Goal: Task Accomplishment & Management: Complete application form

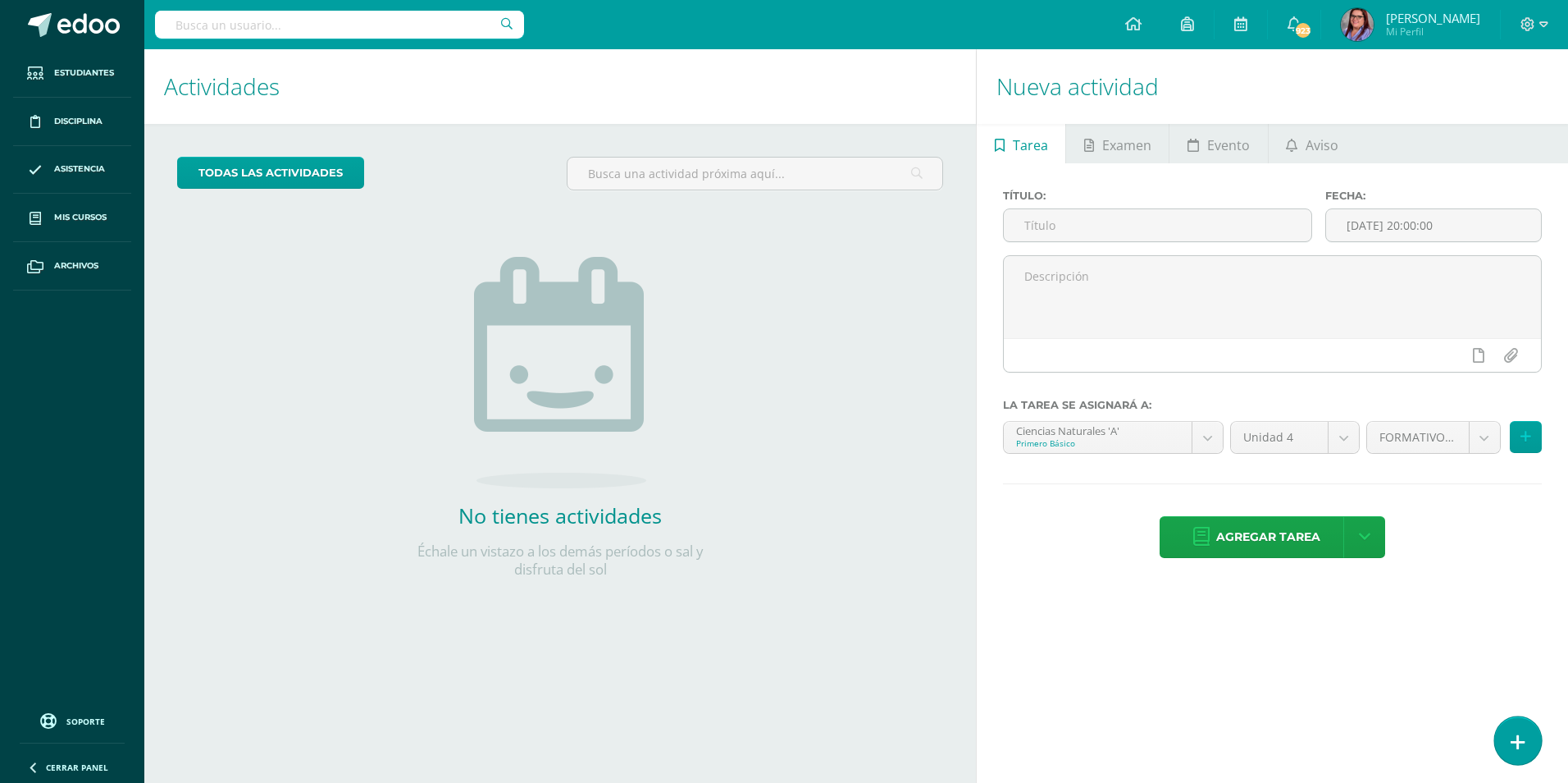
click at [1529, 737] on link at bounding box center [1517, 740] width 46 height 47
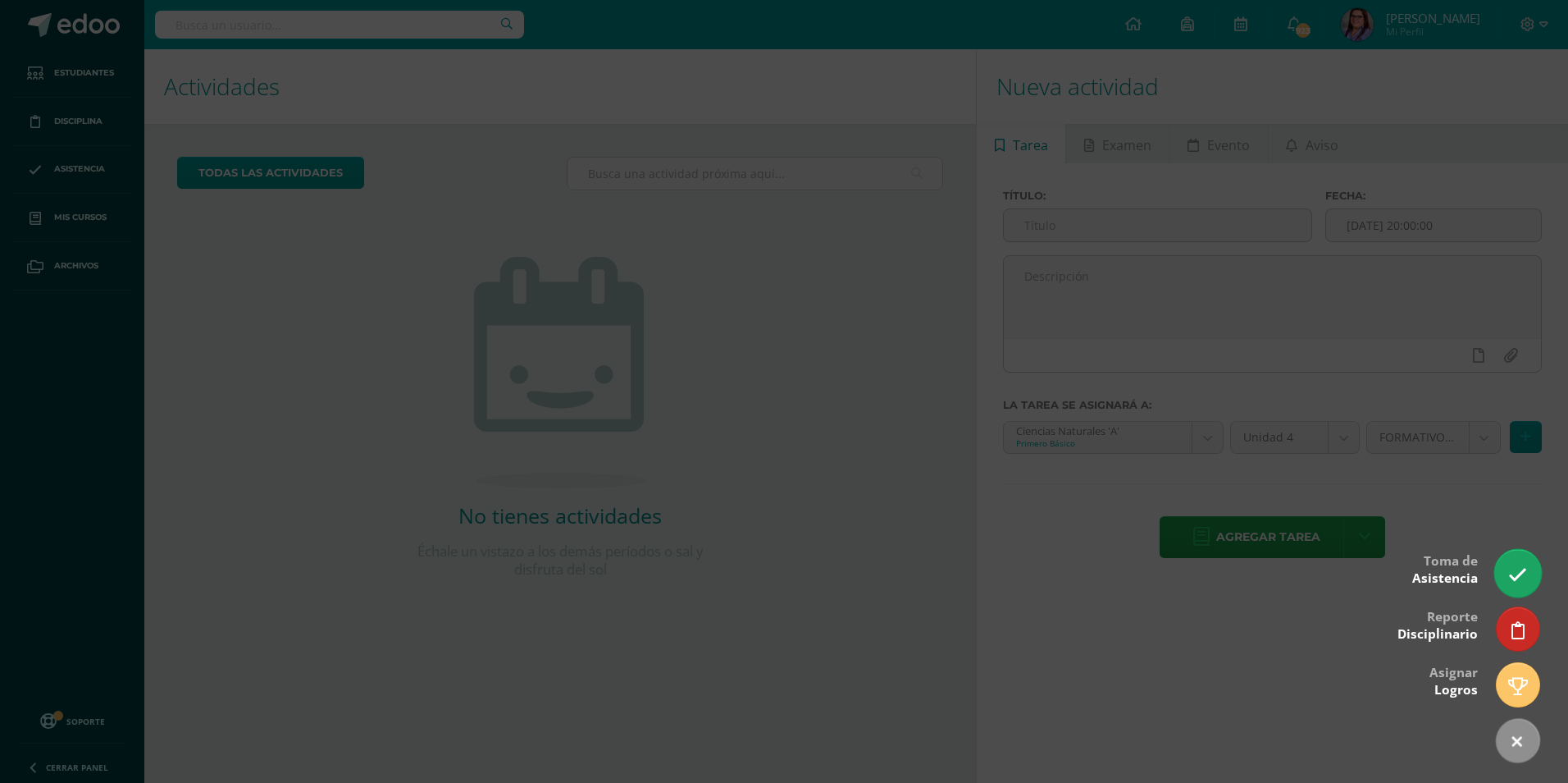
click at [1520, 571] on icon at bounding box center [1517, 574] width 19 height 19
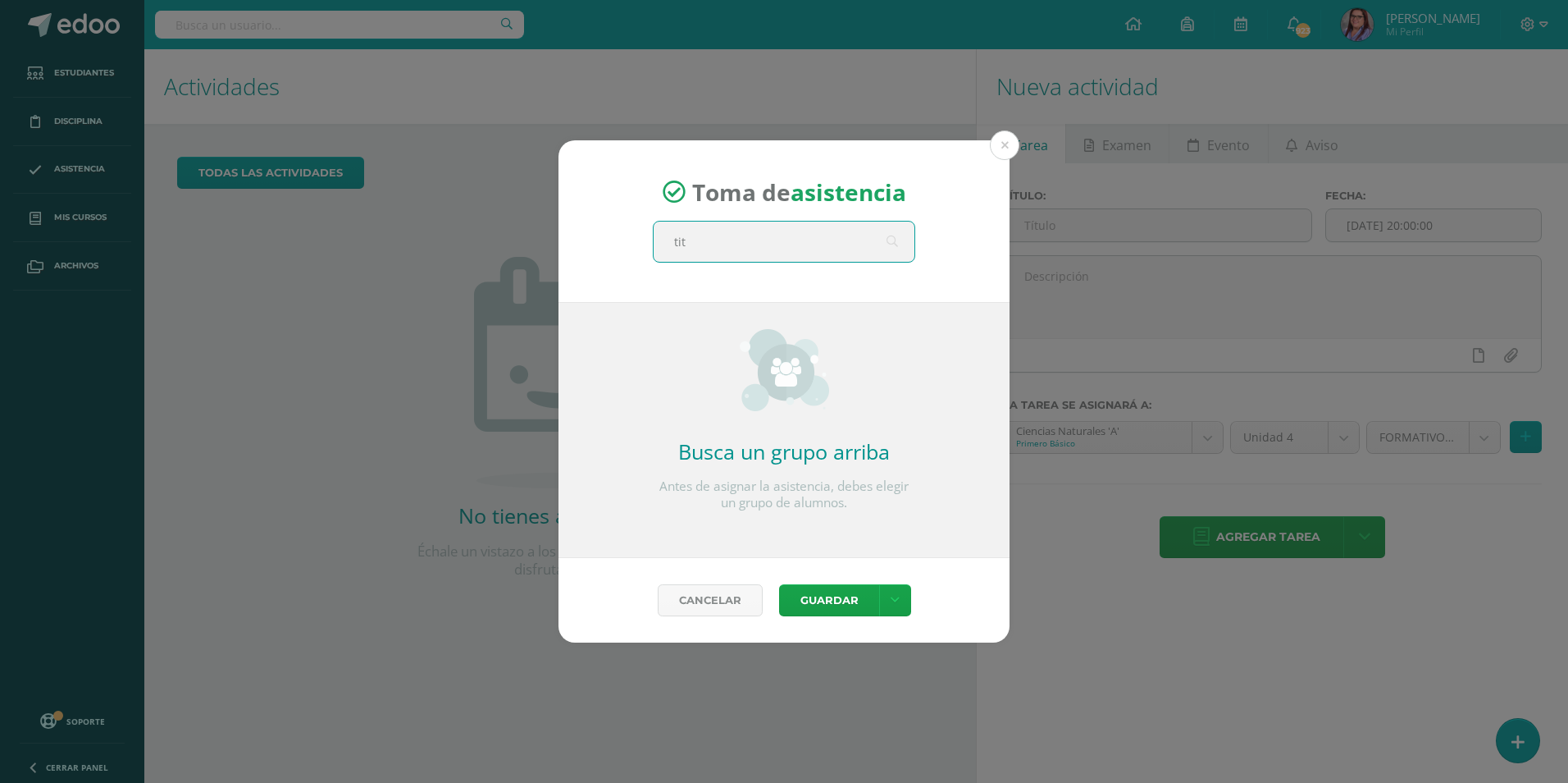
type input "titu"
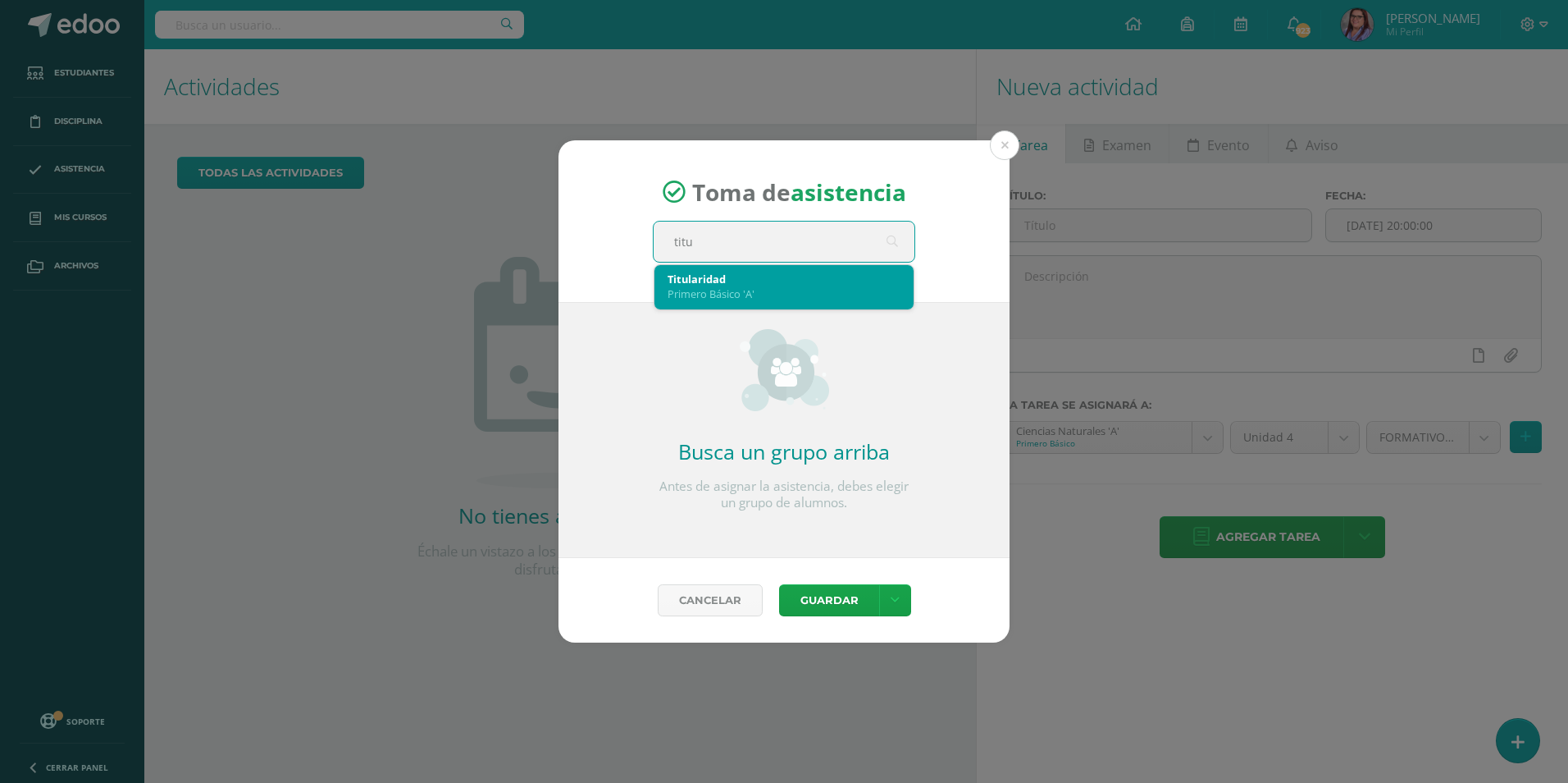
click at [849, 292] on div "Primero Básico 'A'" at bounding box center [784, 294] width 233 height 15
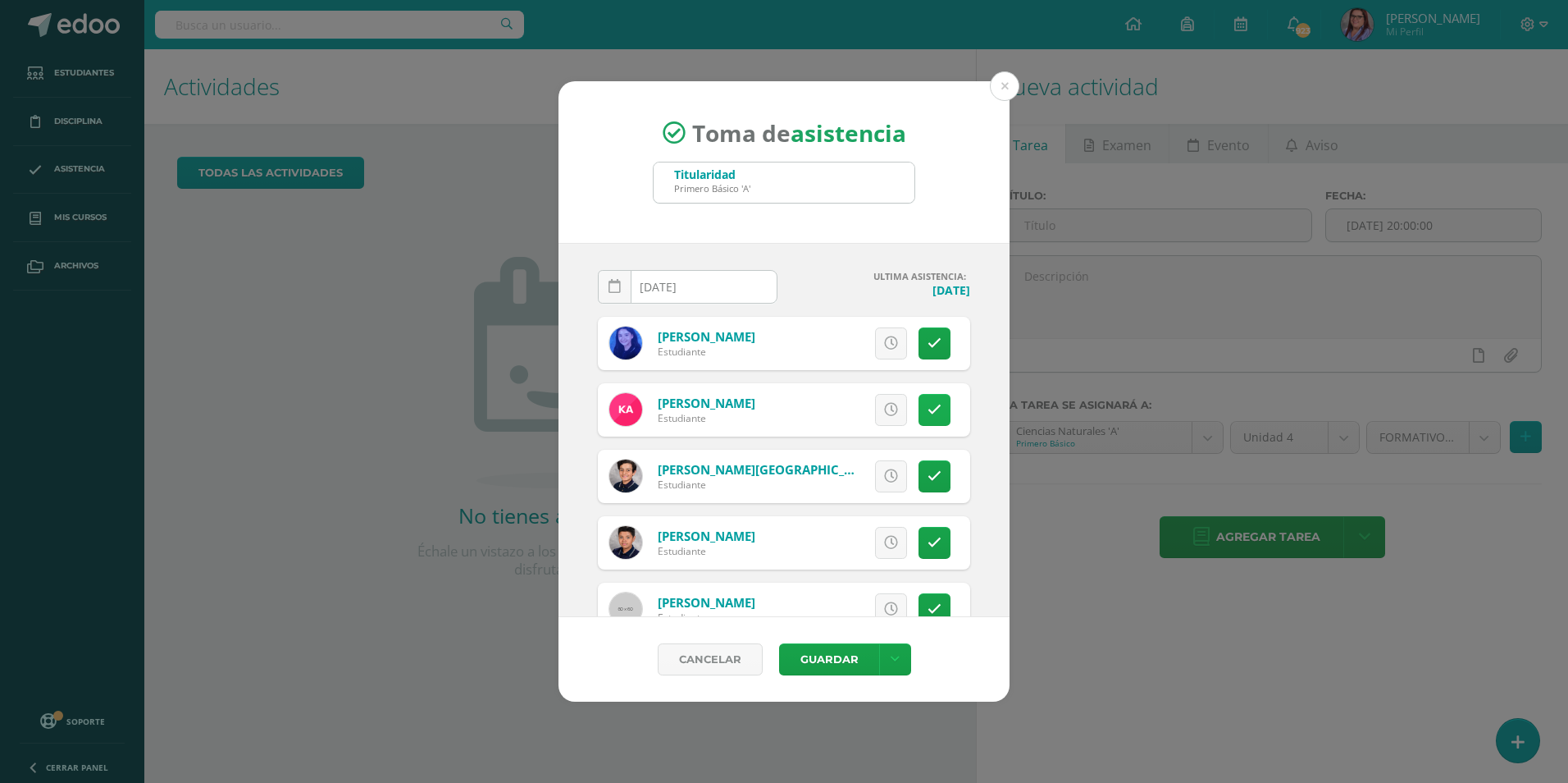
click at [927, 403] on icon at bounding box center [934, 409] width 14 height 14
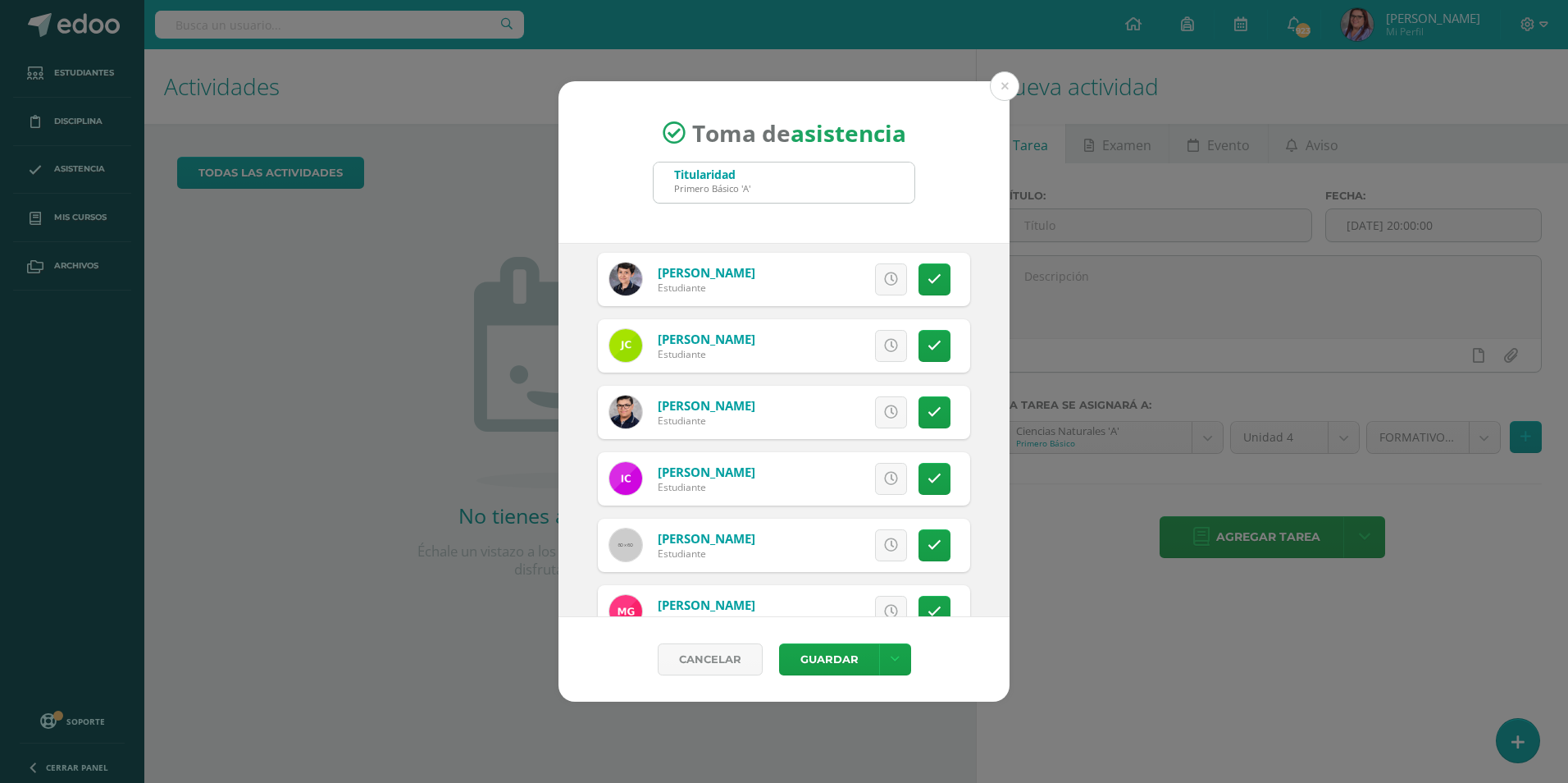
scroll to position [492, 0]
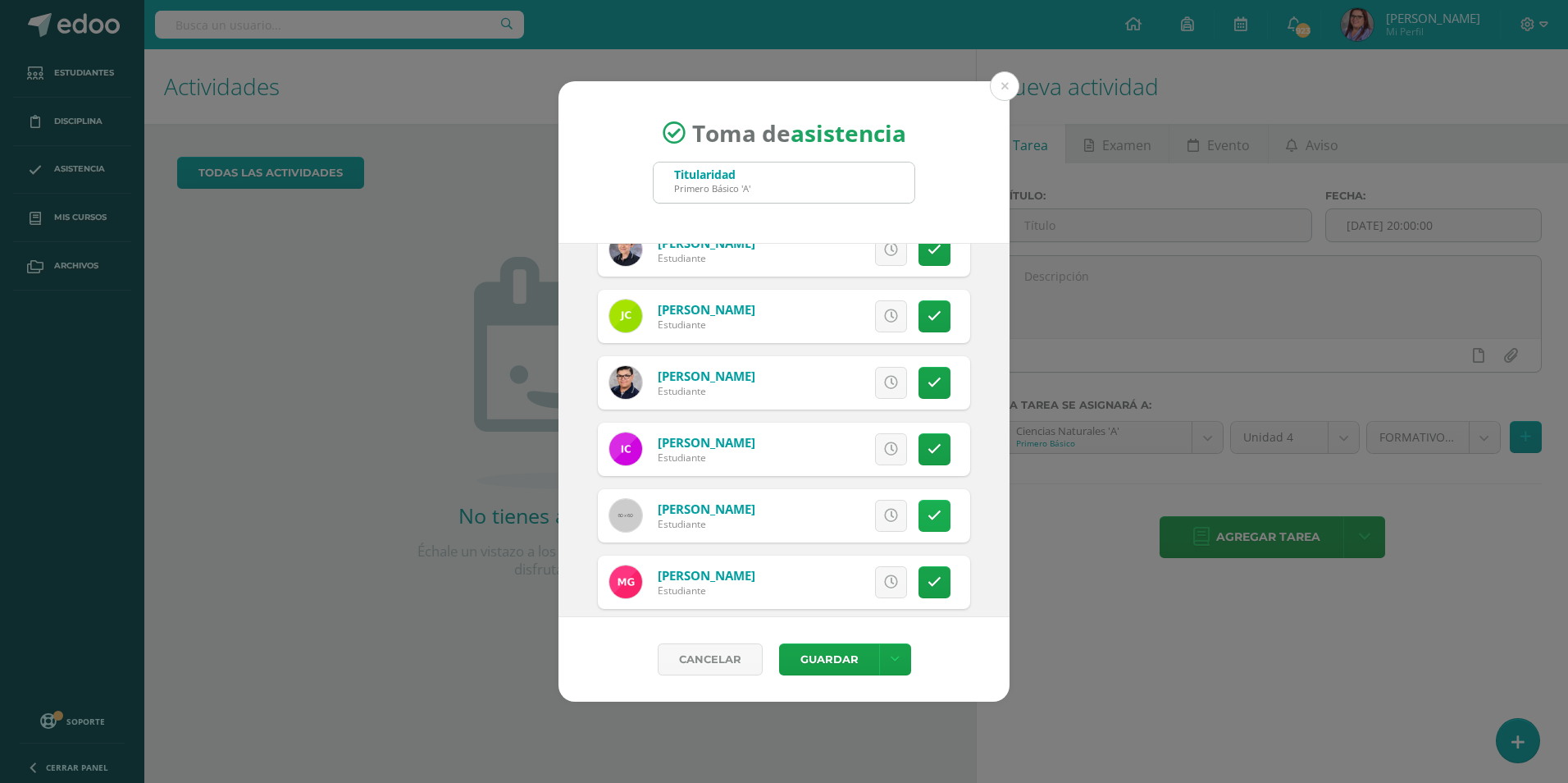
click at [927, 508] on icon at bounding box center [934, 515] width 14 height 14
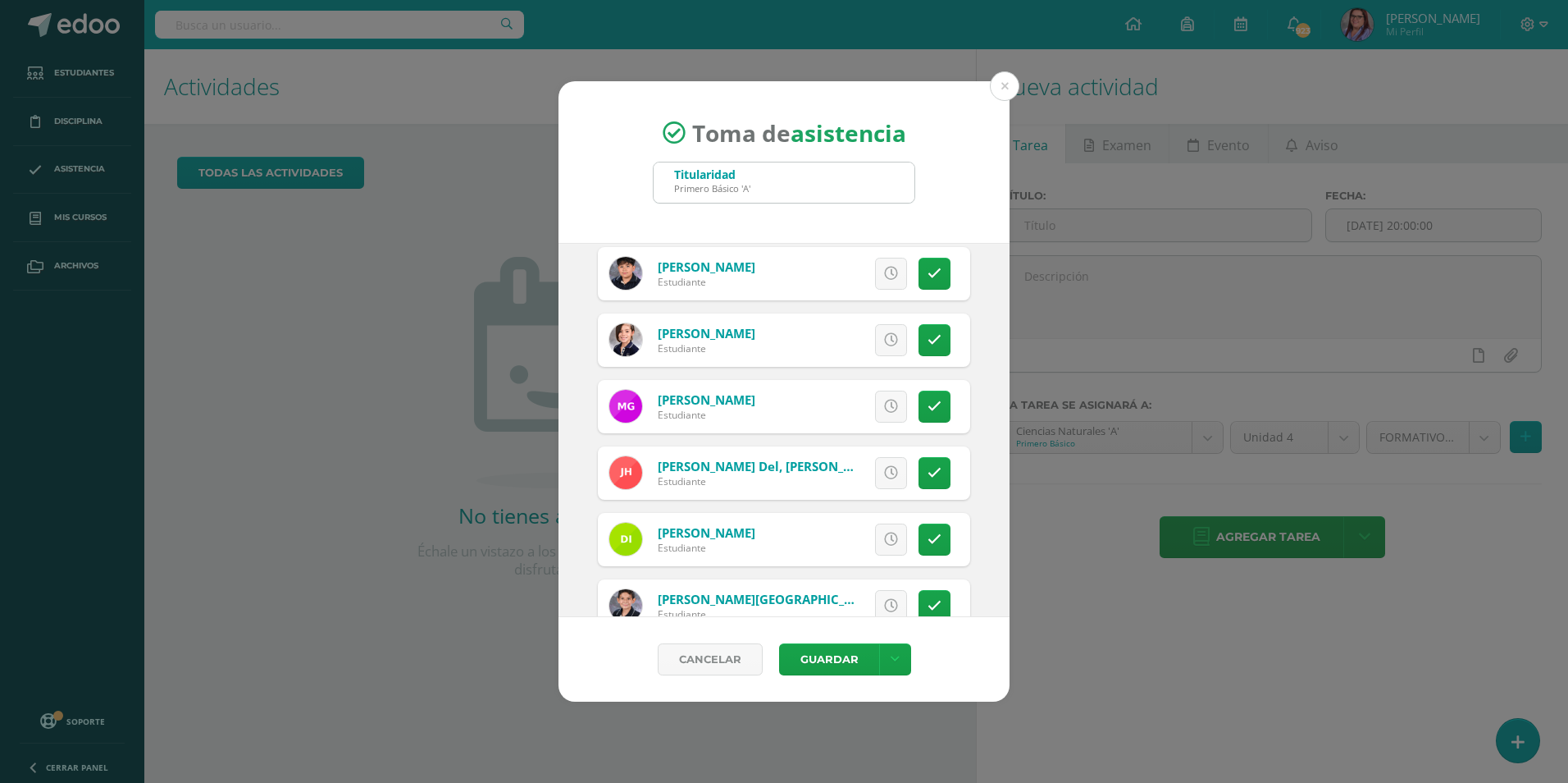
scroll to position [1149, 0]
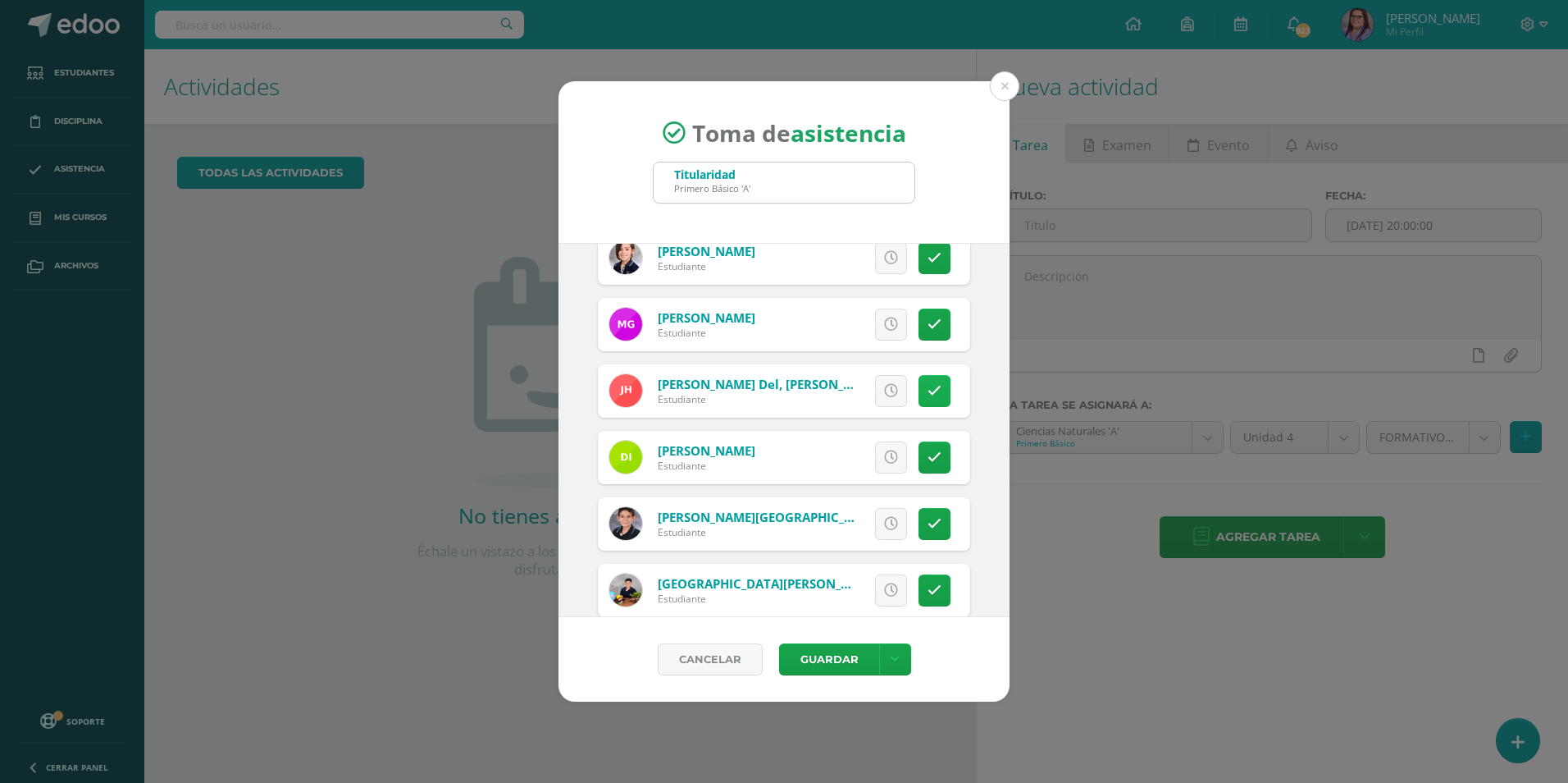
click at [929, 392] on link at bounding box center [934, 391] width 32 height 32
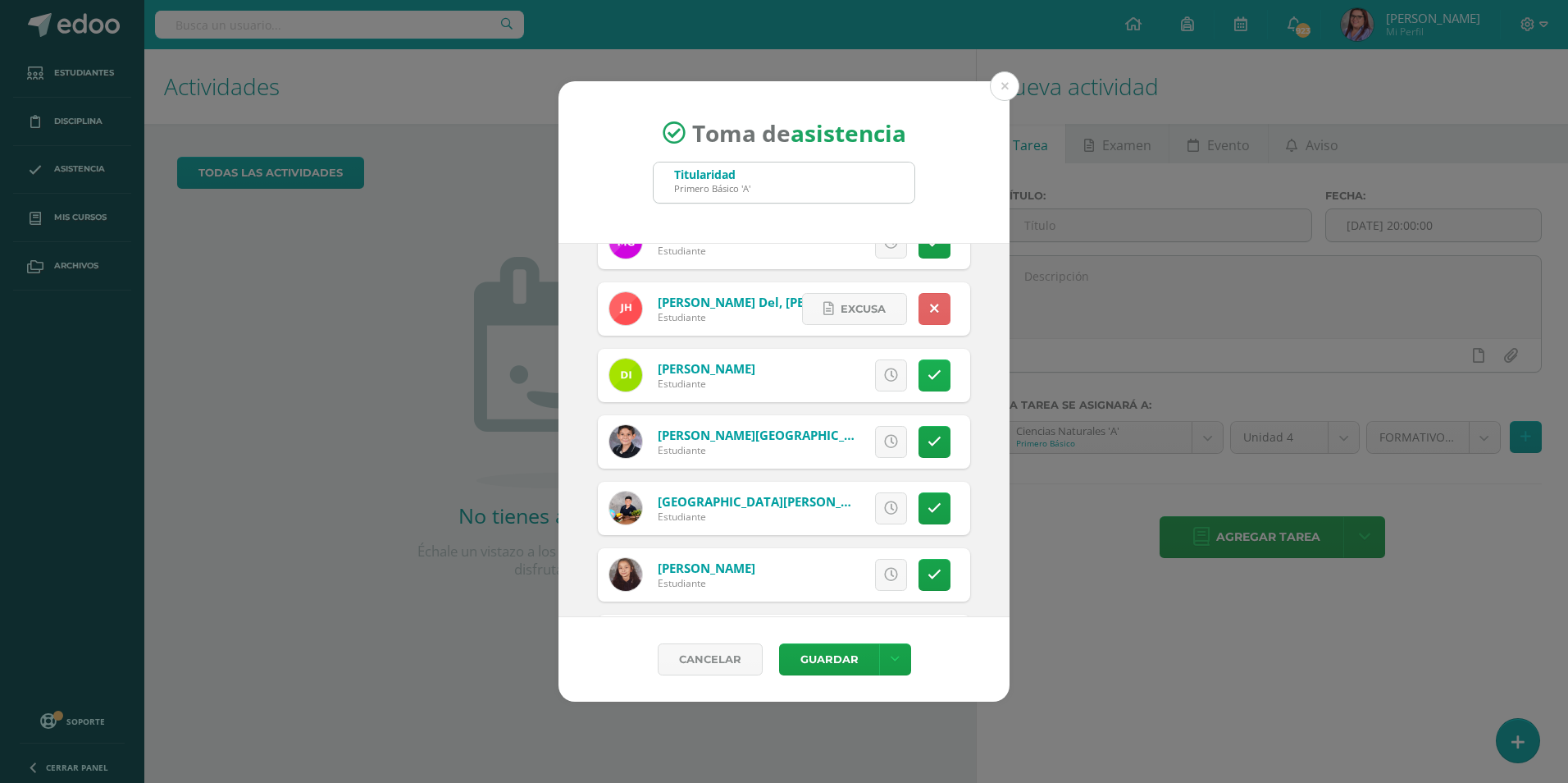
scroll to position [1313, 0]
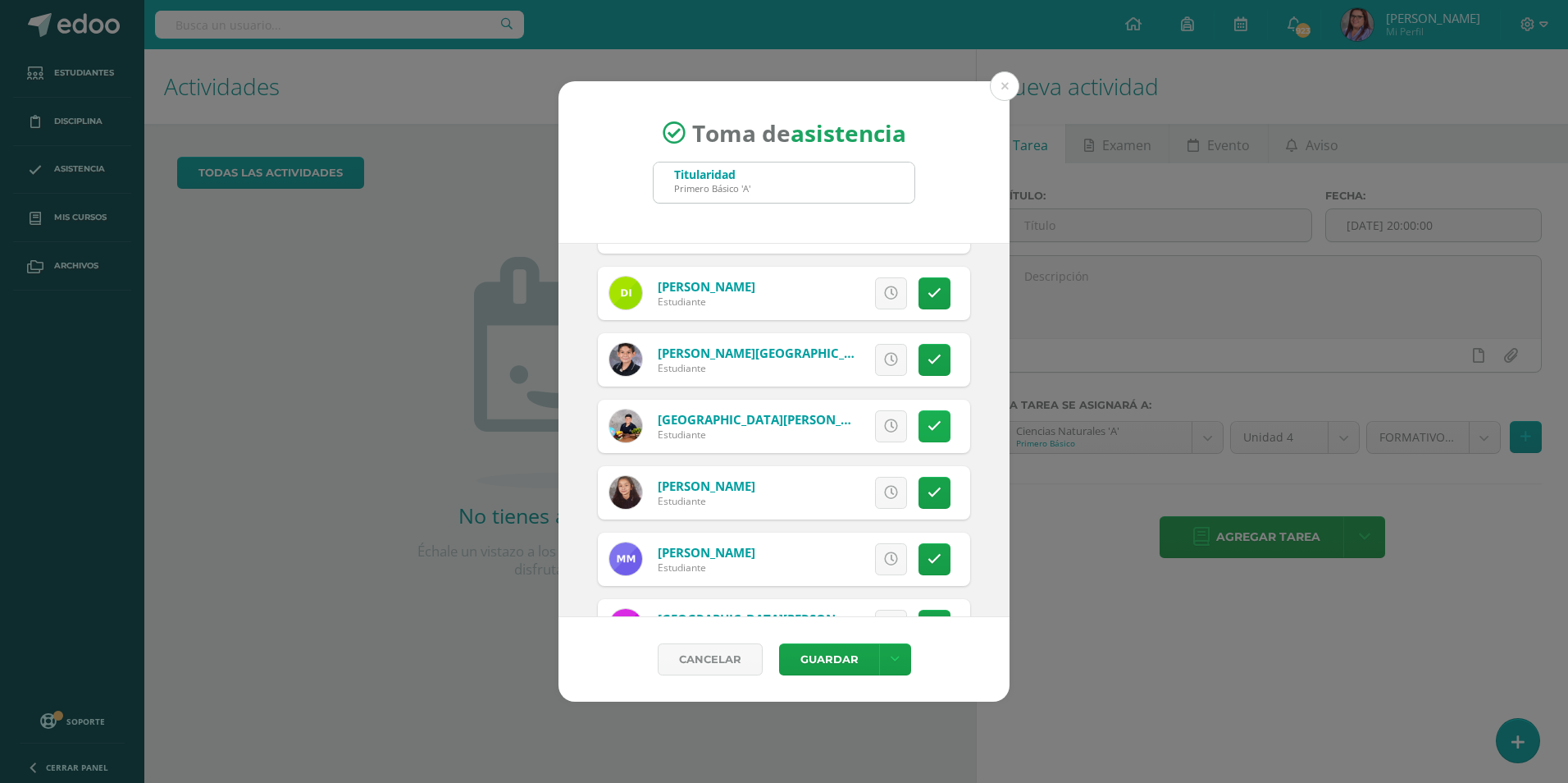
click at [927, 431] on icon at bounding box center [934, 426] width 14 height 14
click at [874, 436] on link "Excusa" at bounding box center [855, 426] width 105 height 32
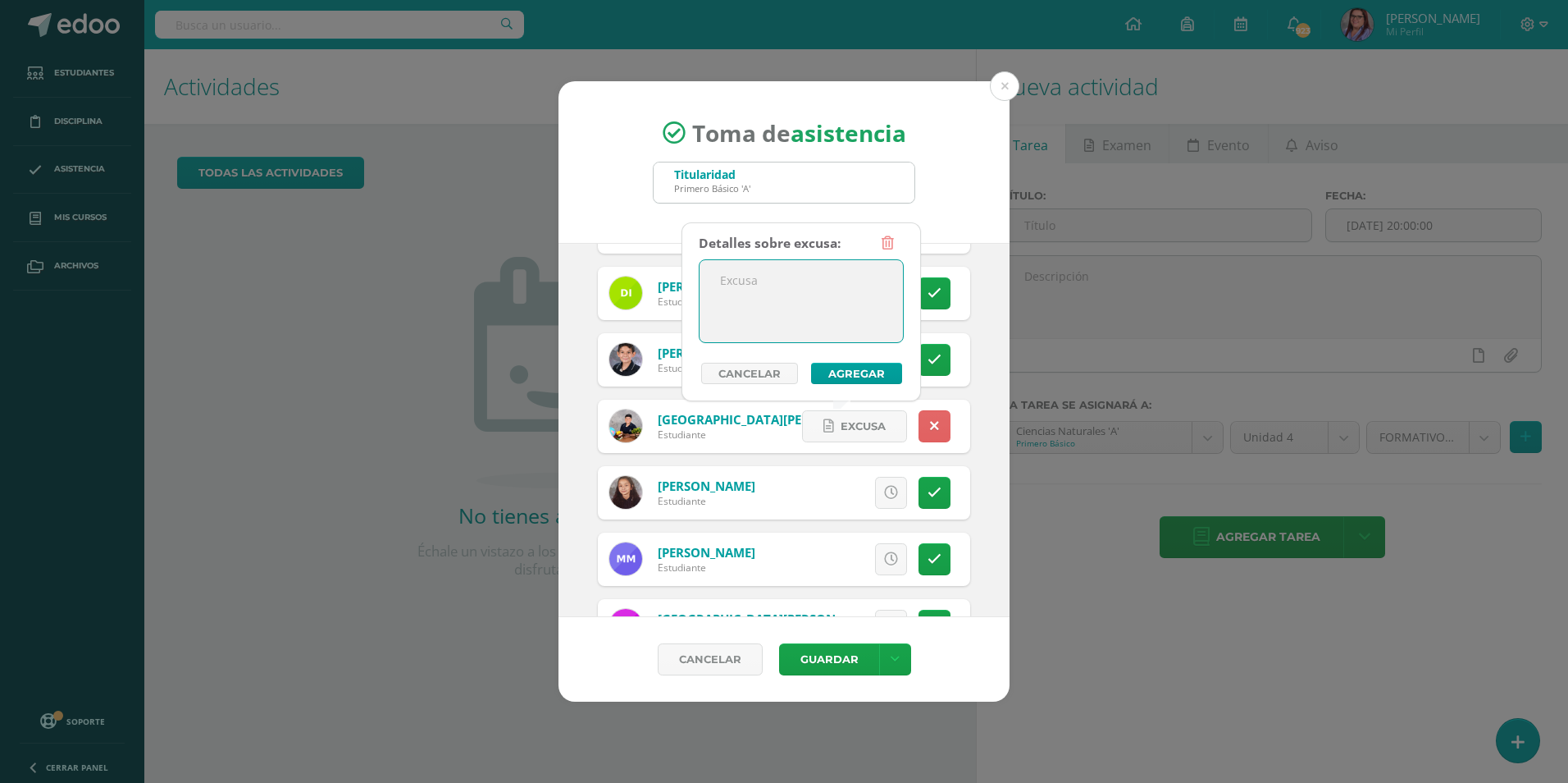
click at [856, 330] on textarea at bounding box center [801, 301] width 204 height 82
type textarea "viaje"
click at [846, 370] on button "Agregar" at bounding box center [857, 374] width 91 height 22
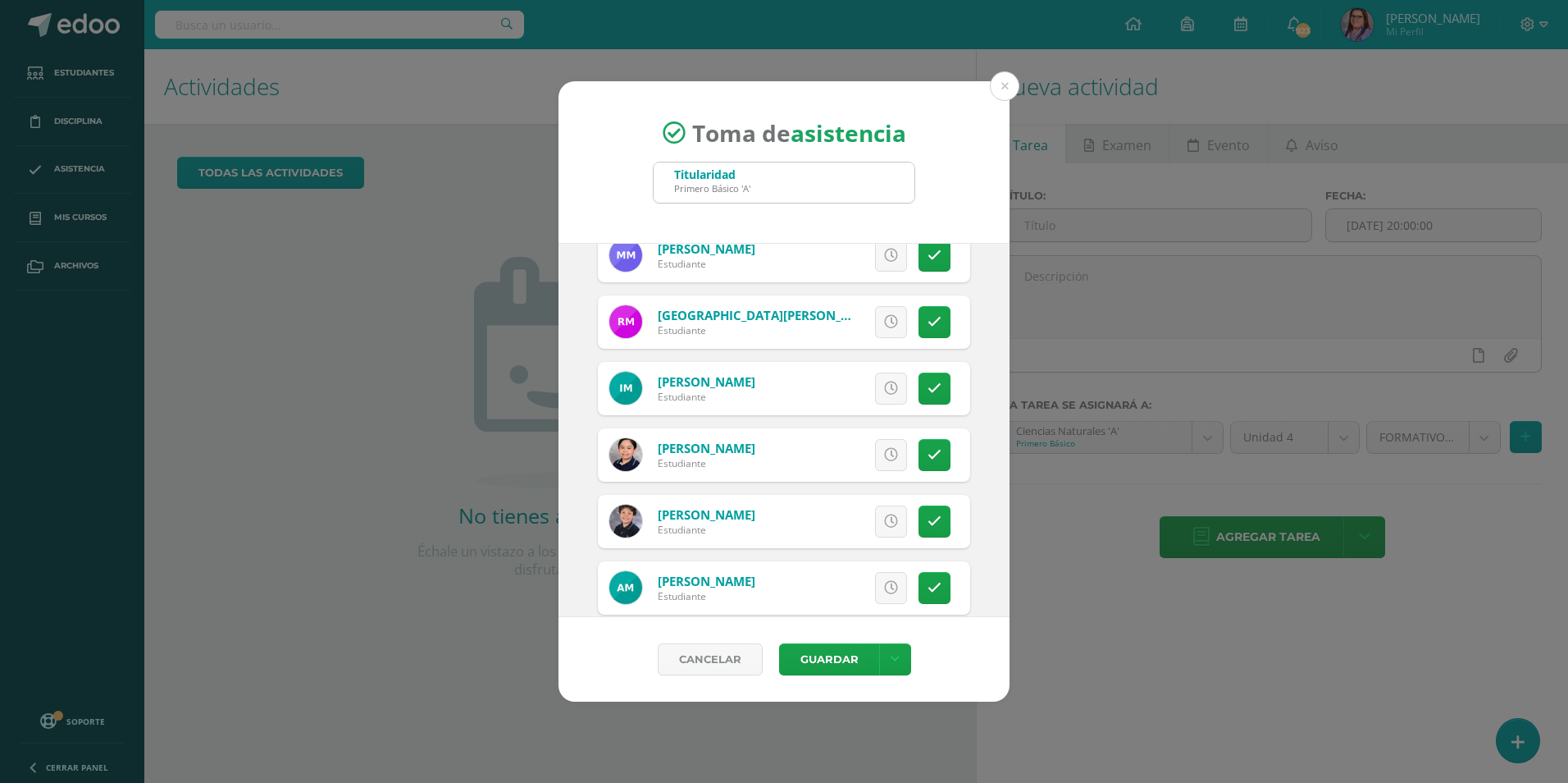
scroll to position [1641, 0]
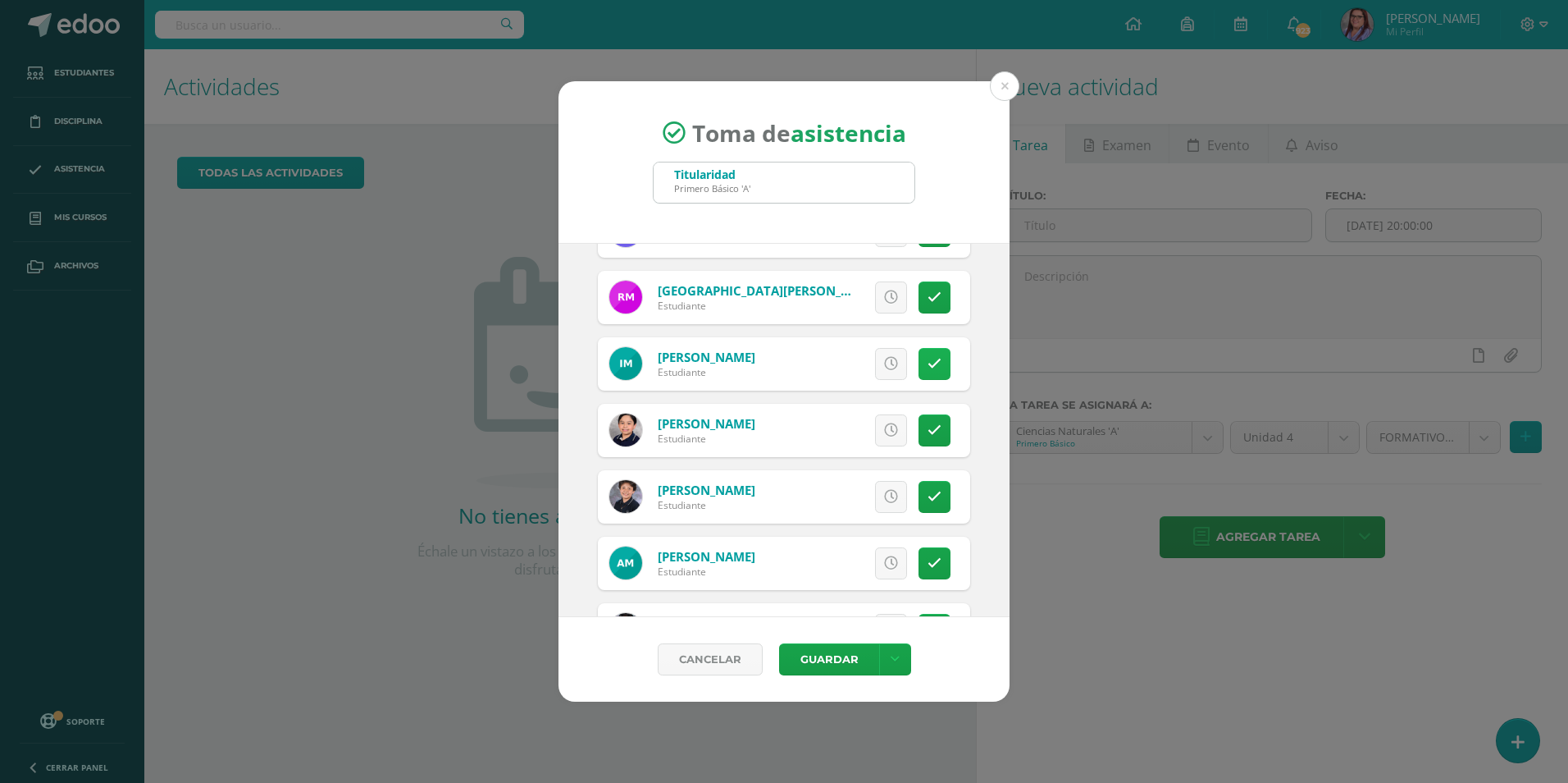
click at [932, 360] on link at bounding box center [934, 364] width 32 height 32
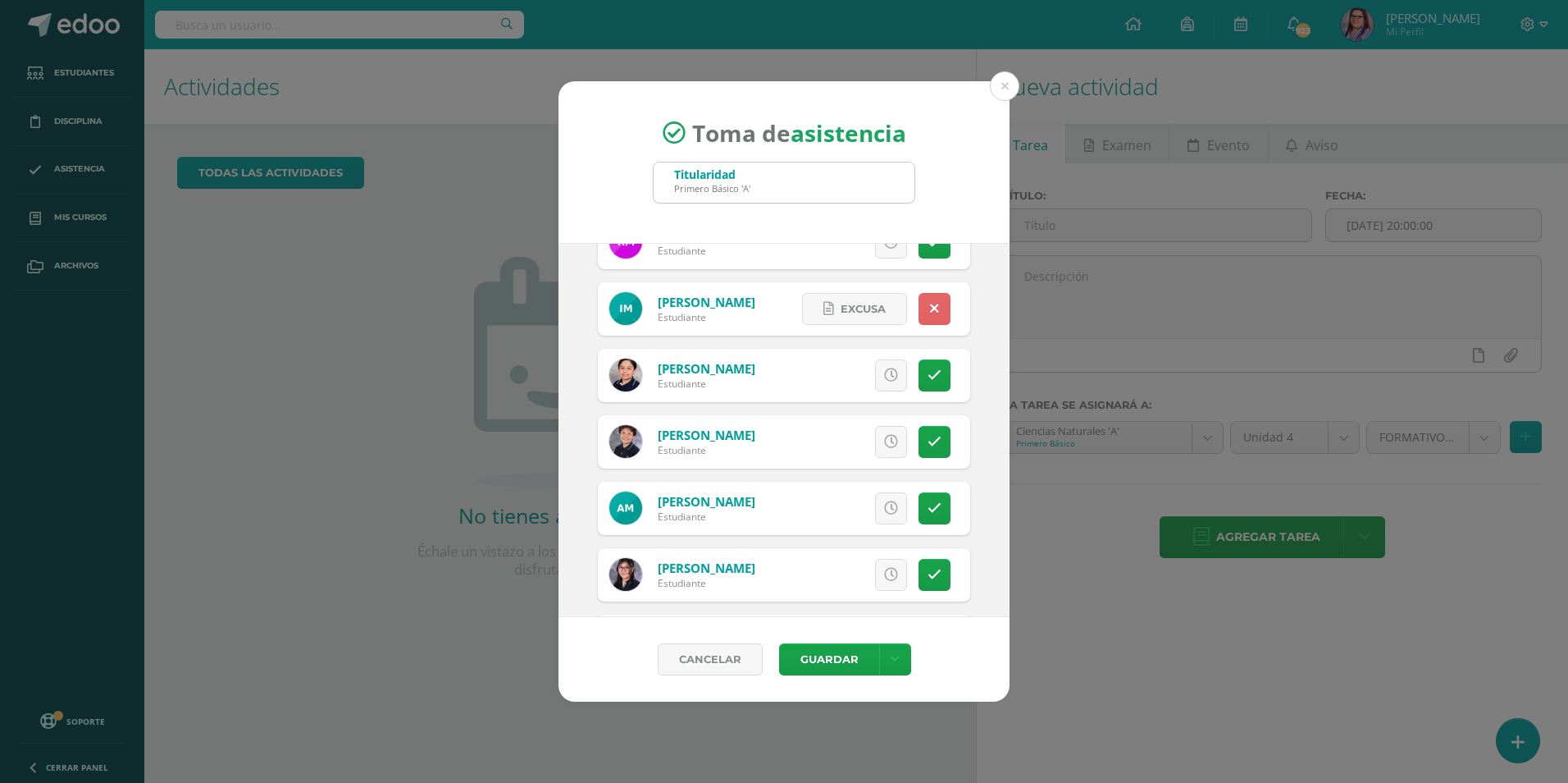
scroll to position [1723, 0]
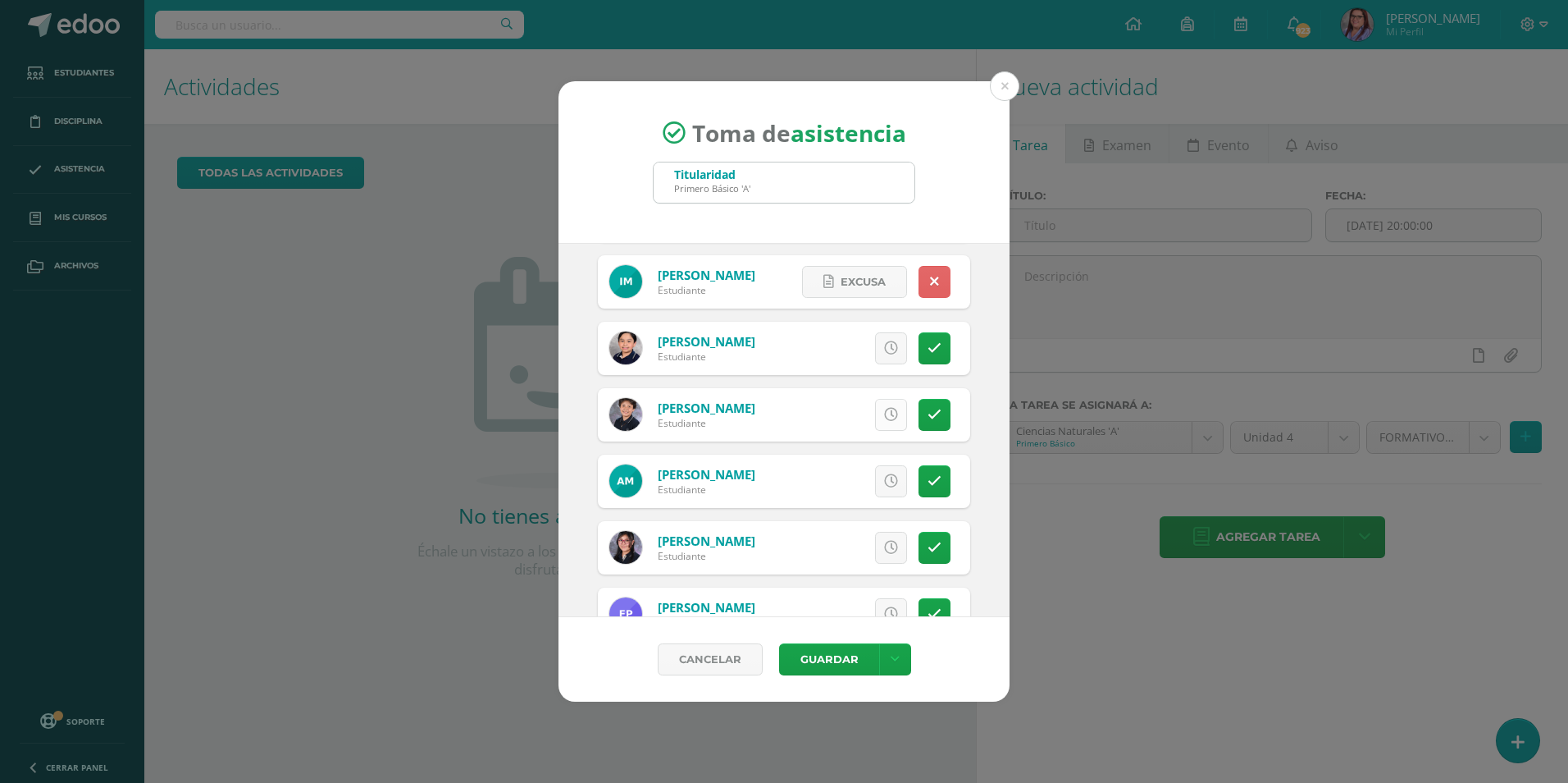
click at [884, 406] on link at bounding box center [890, 414] width 32 height 32
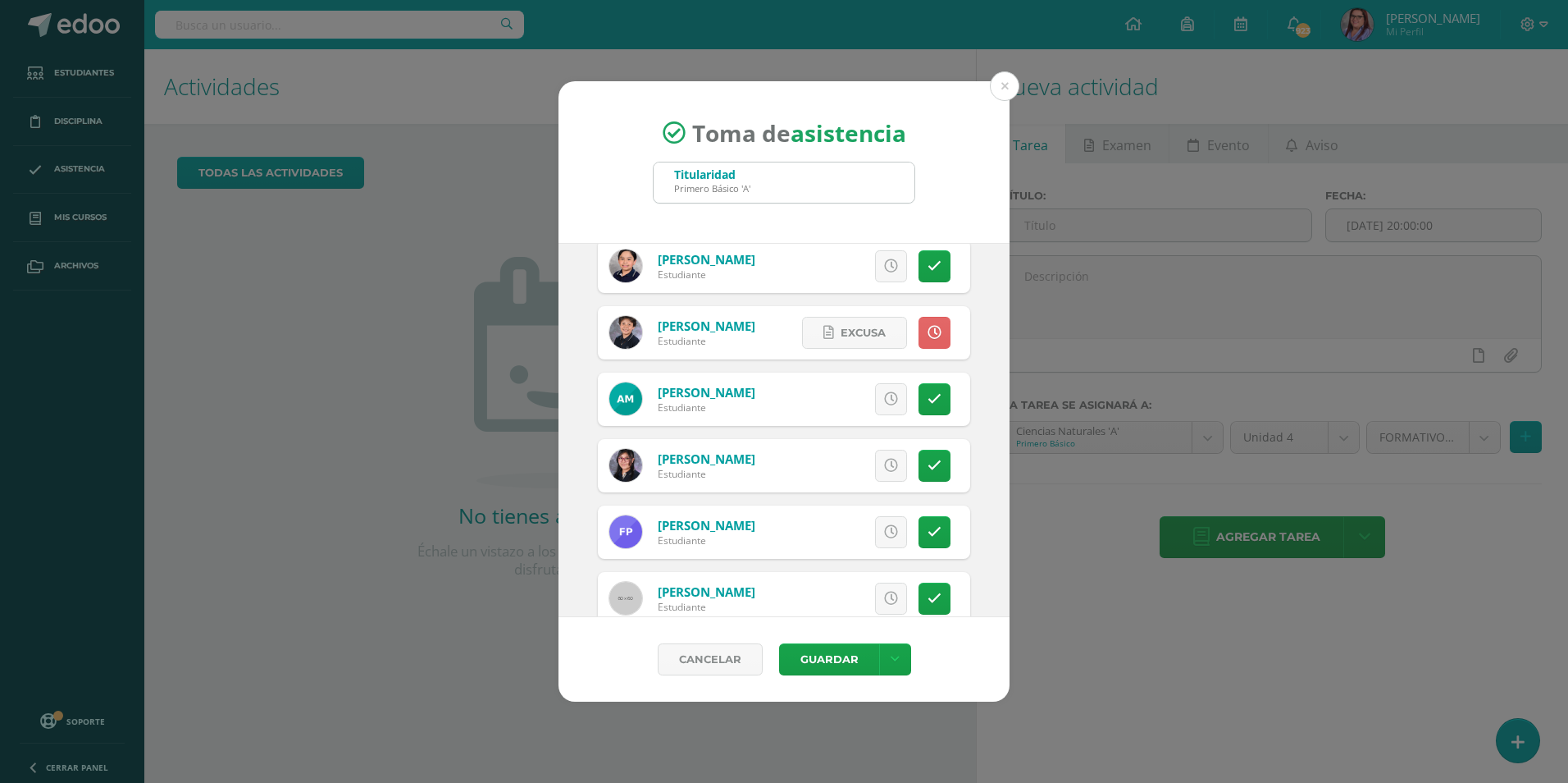
scroll to position [1886, 0]
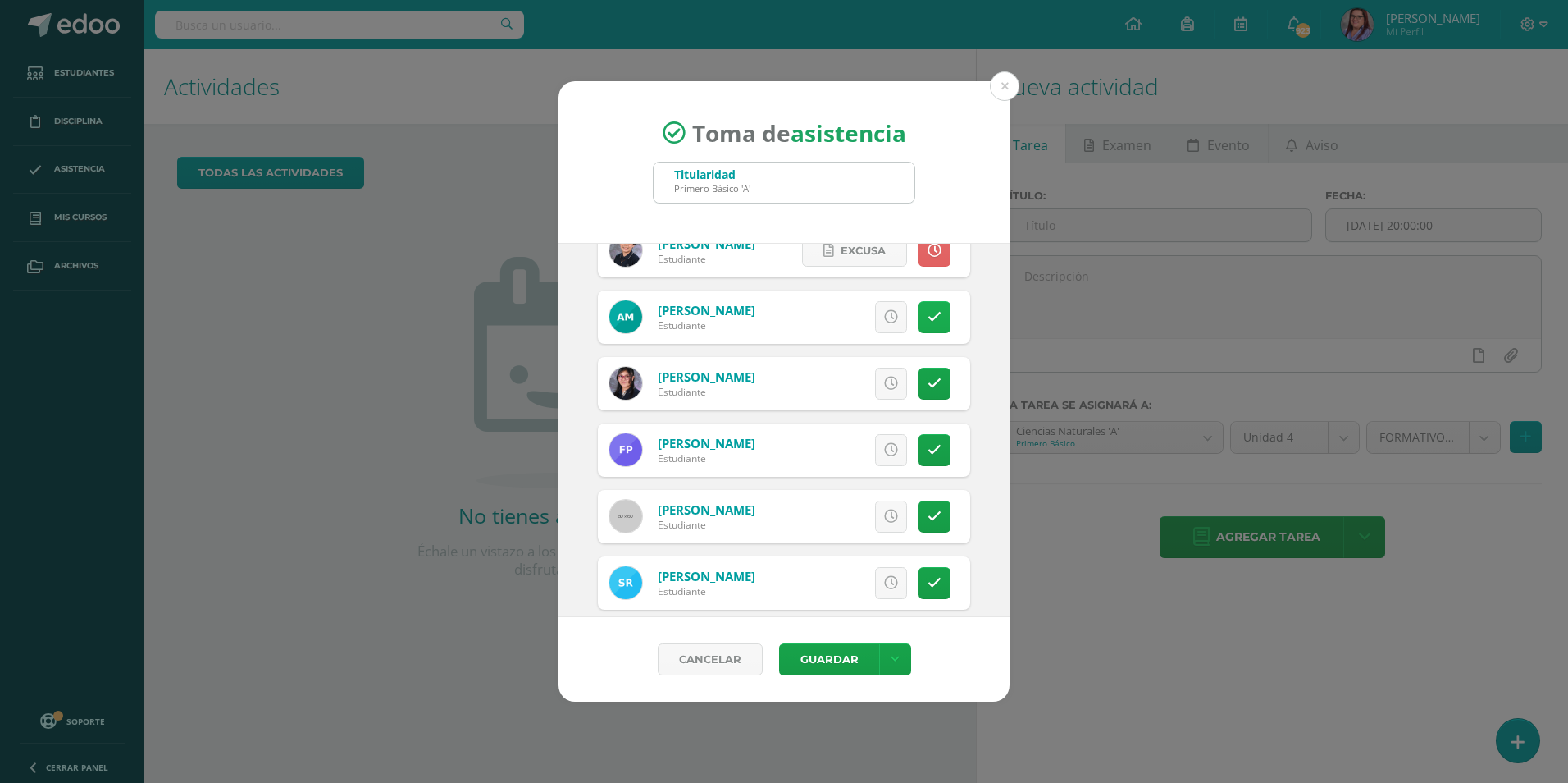
click at [930, 320] on link at bounding box center [934, 317] width 32 height 32
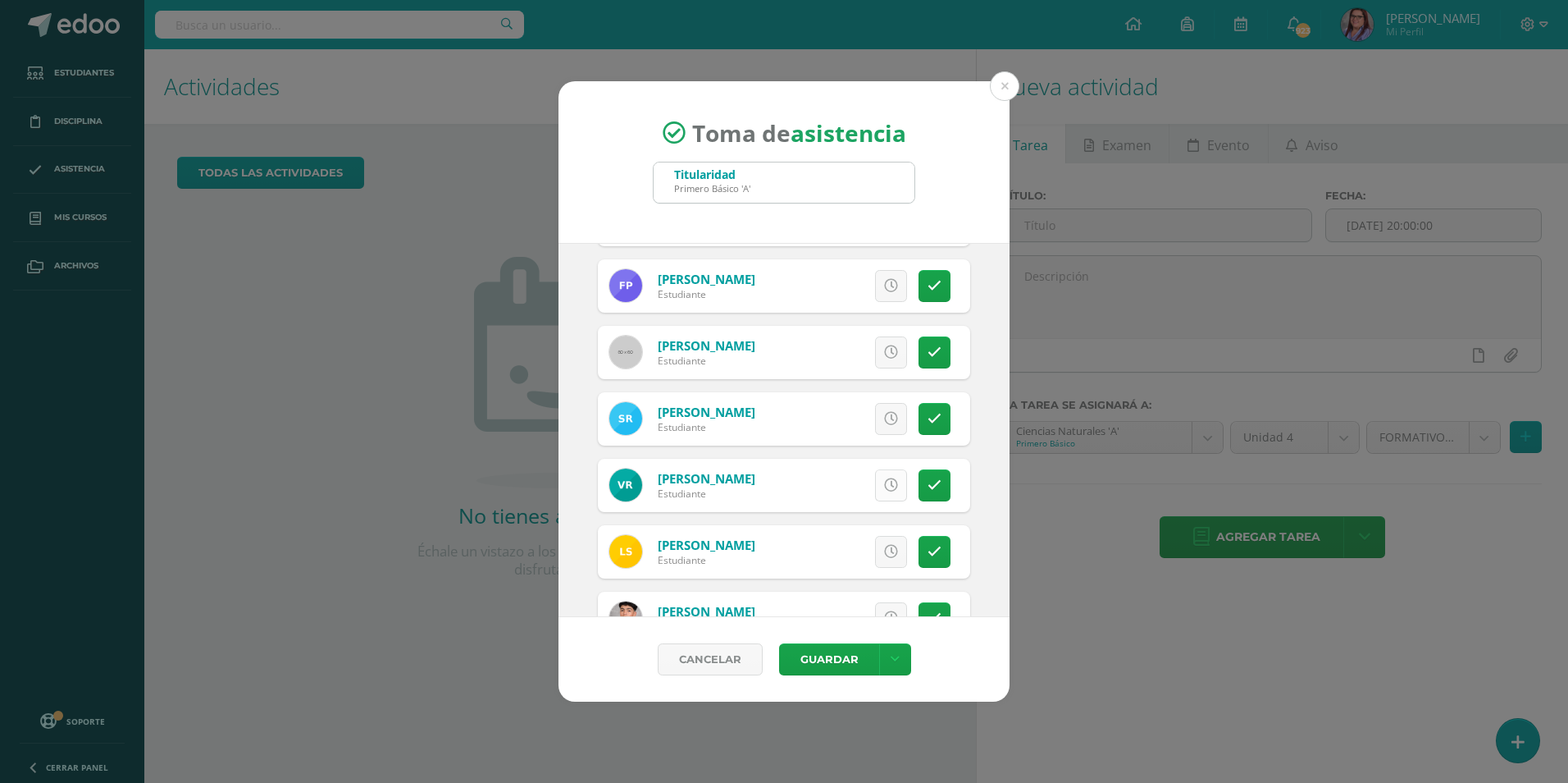
scroll to position [2132, 0]
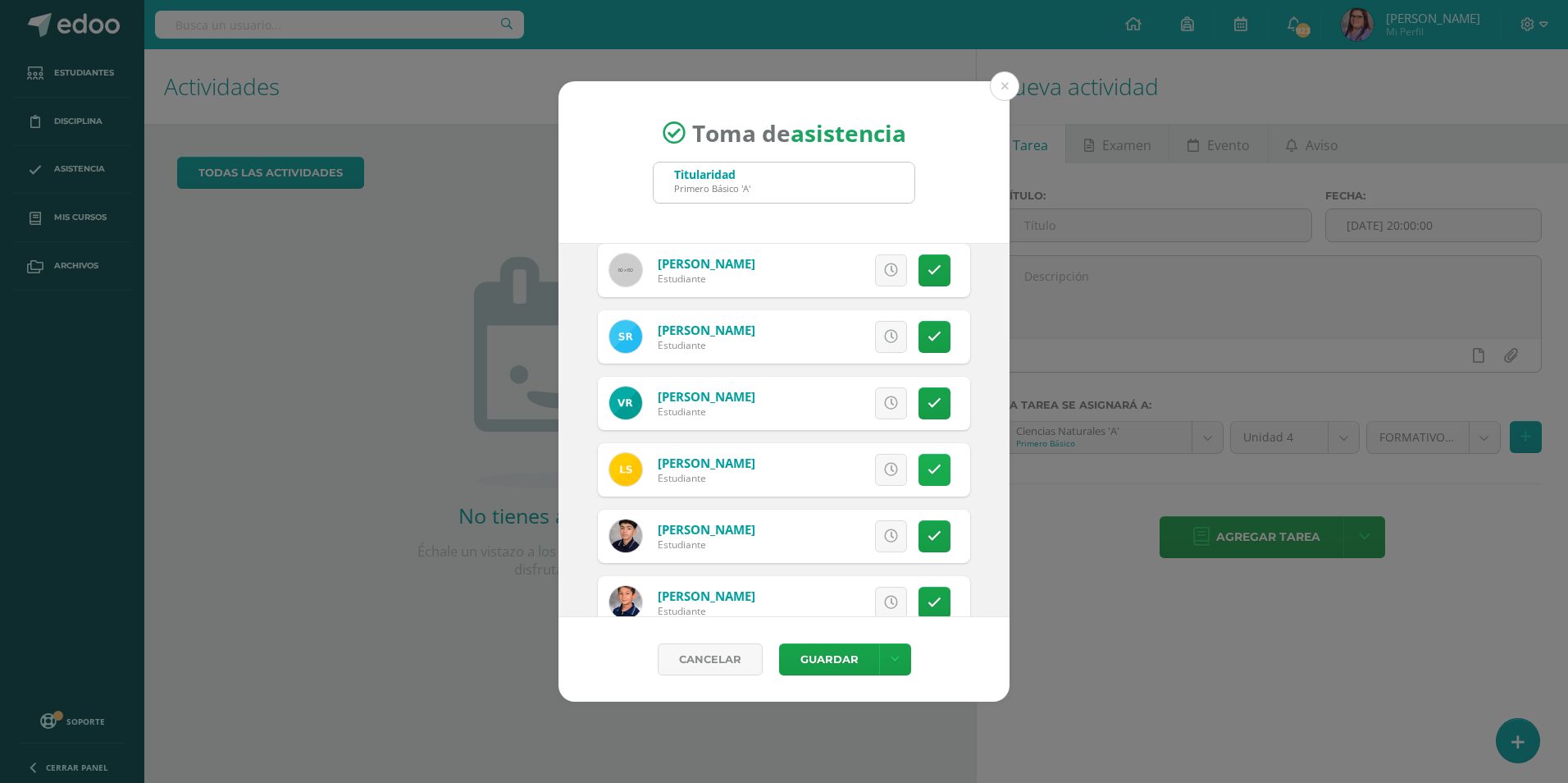
click at [929, 473] on link at bounding box center [934, 470] width 32 height 32
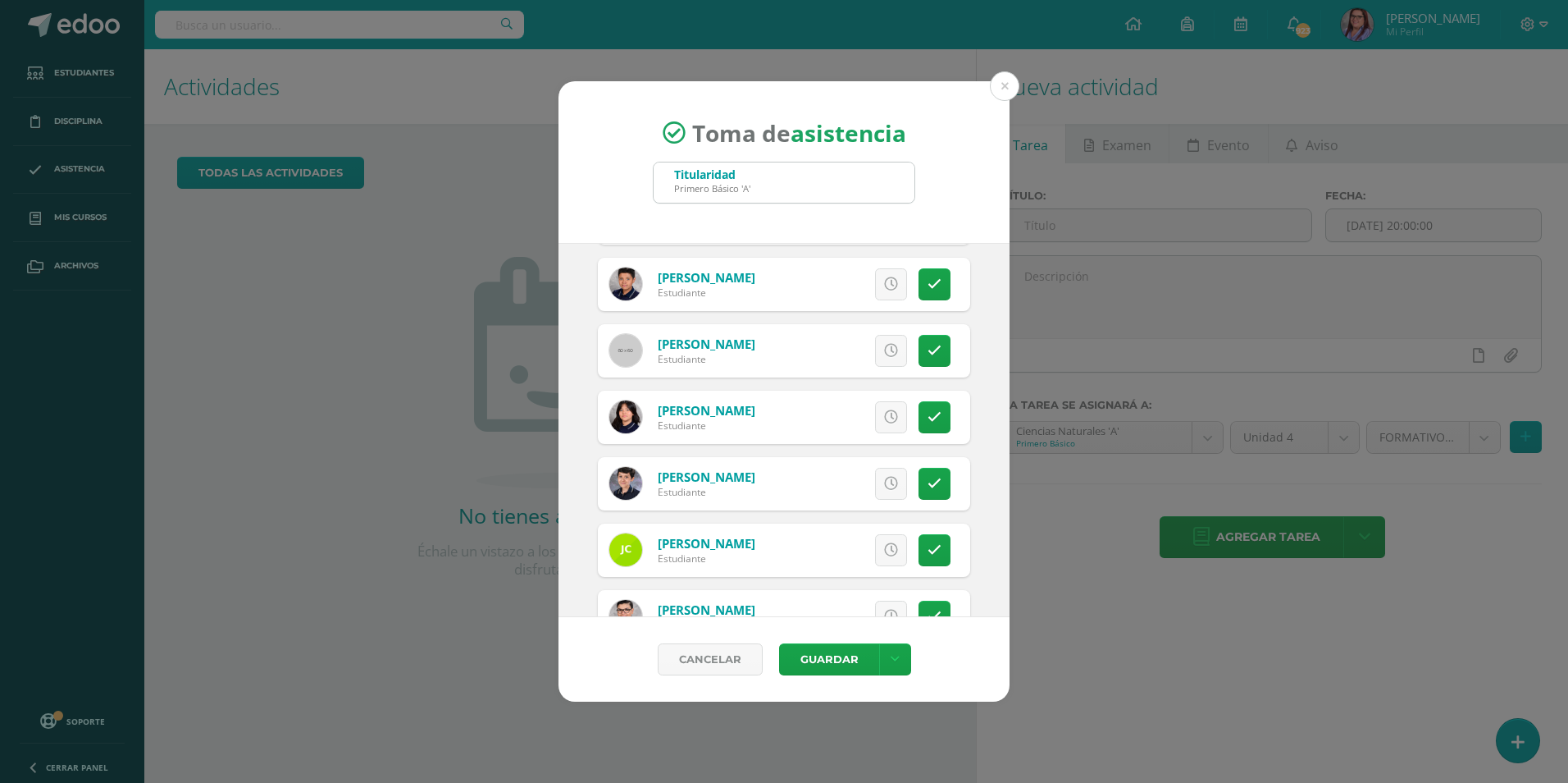
scroll to position [75, 0]
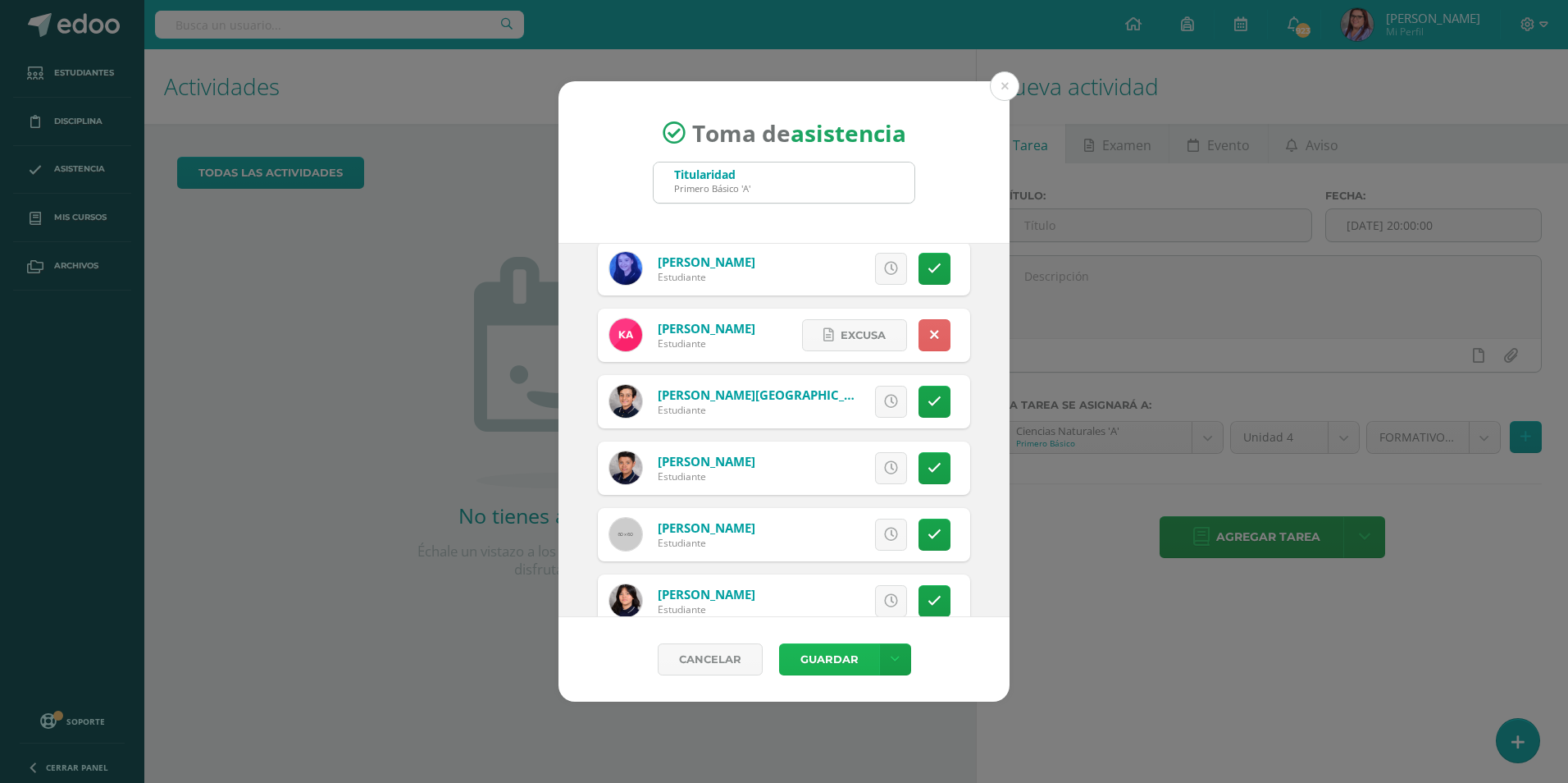
click at [860, 667] on button "Guardar" at bounding box center [828, 659] width 100 height 32
